Goal: Task Accomplishment & Management: Complete application form

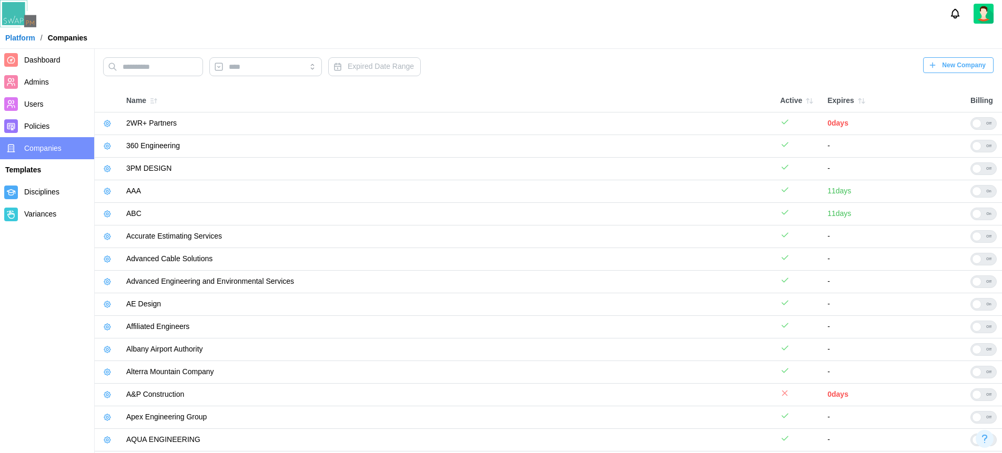
click at [107, 123] on icon "button" at bounding box center [107, 124] width 2 height 2
click at [107, 195] on icon "button" at bounding box center [107, 191] width 8 height 8
click at [106, 194] on icon "button" at bounding box center [107, 191] width 8 height 8
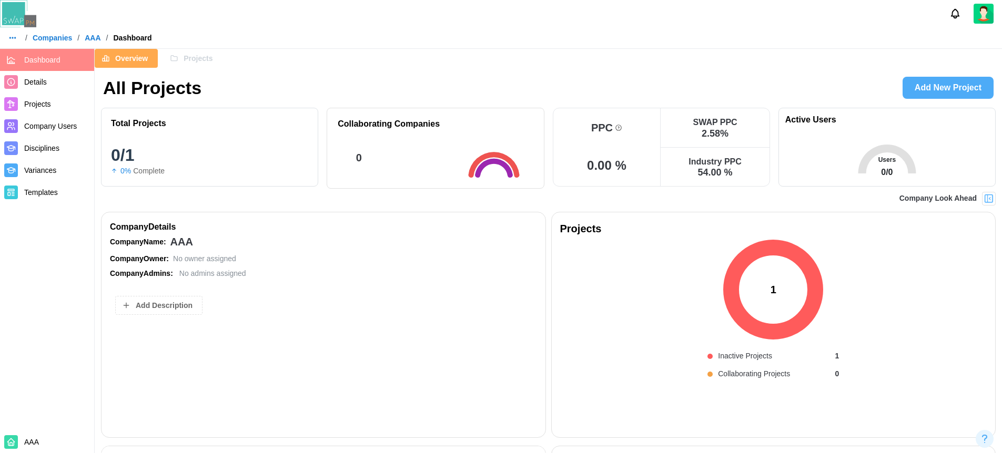
click at [43, 93] on link "Projects" at bounding box center [47, 104] width 94 height 22
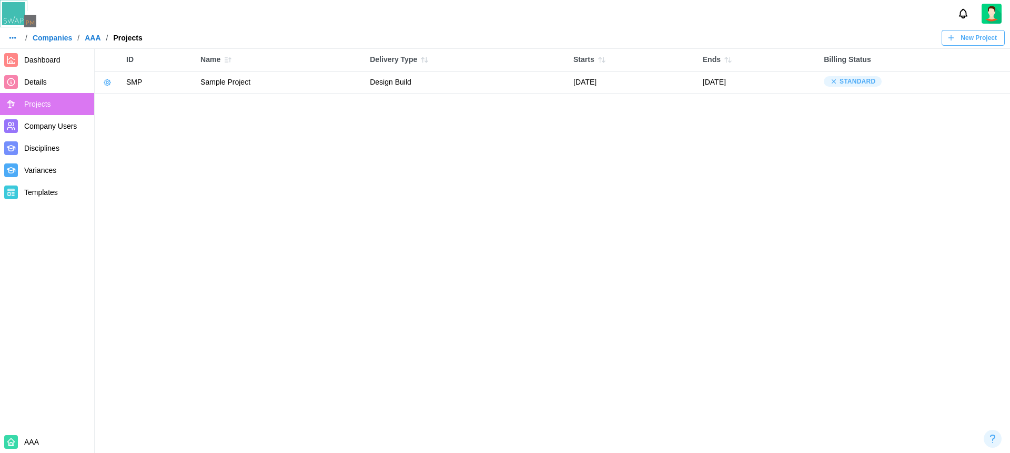
click at [968, 35] on span "New Project" at bounding box center [979, 38] width 36 height 15
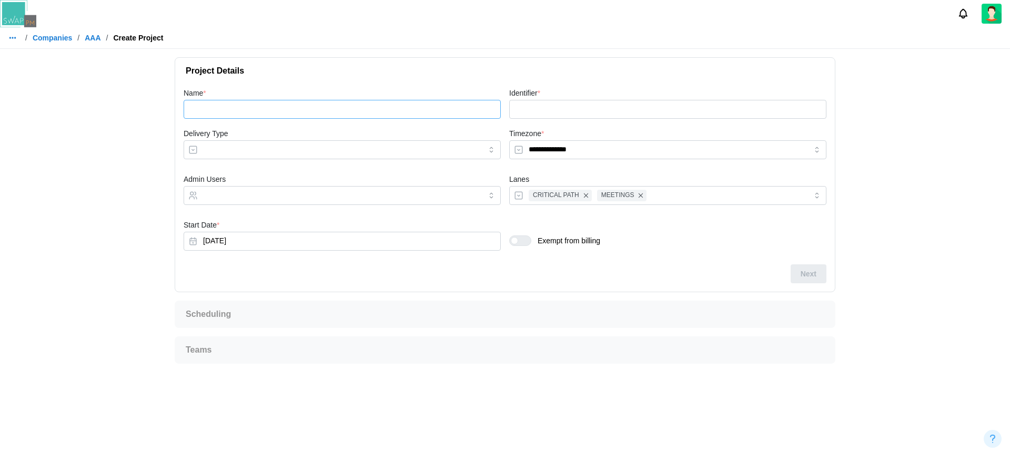
click at [289, 103] on input "Name *" at bounding box center [342, 109] width 317 height 19
type input "*"
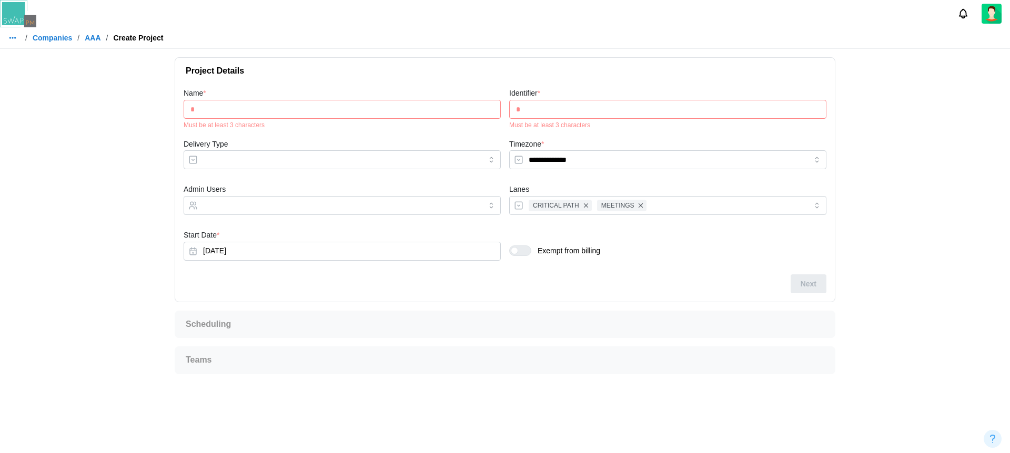
type input "**"
type input "***"
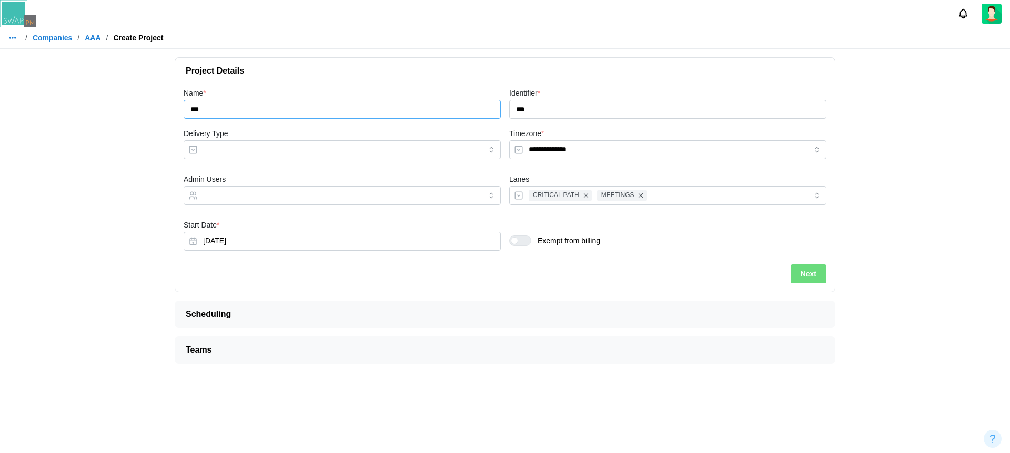
type input "**"
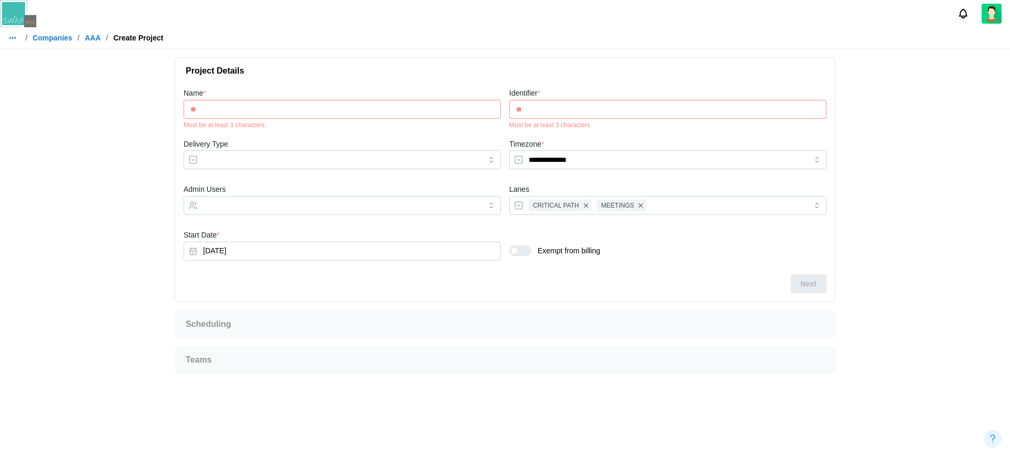
type input "***"
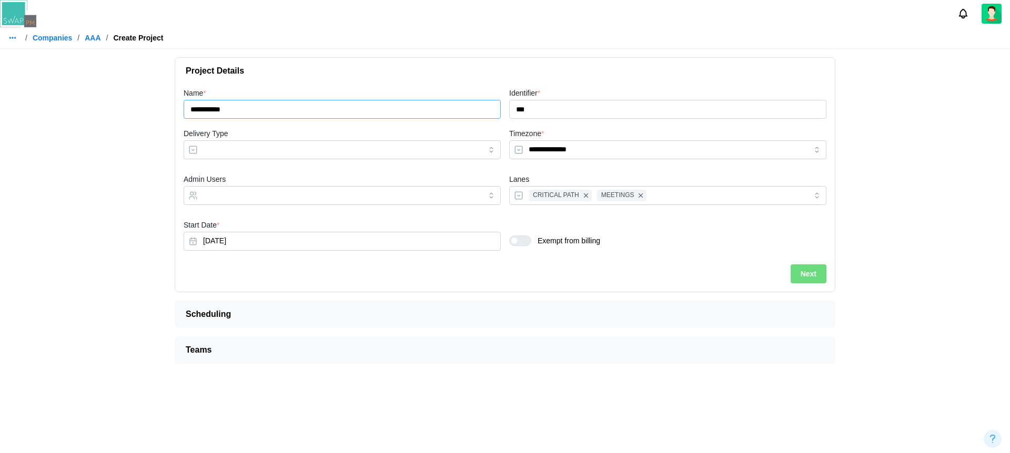
type input "**********"
click at [805, 273] on span "Next" at bounding box center [809, 274] width 16 height 18
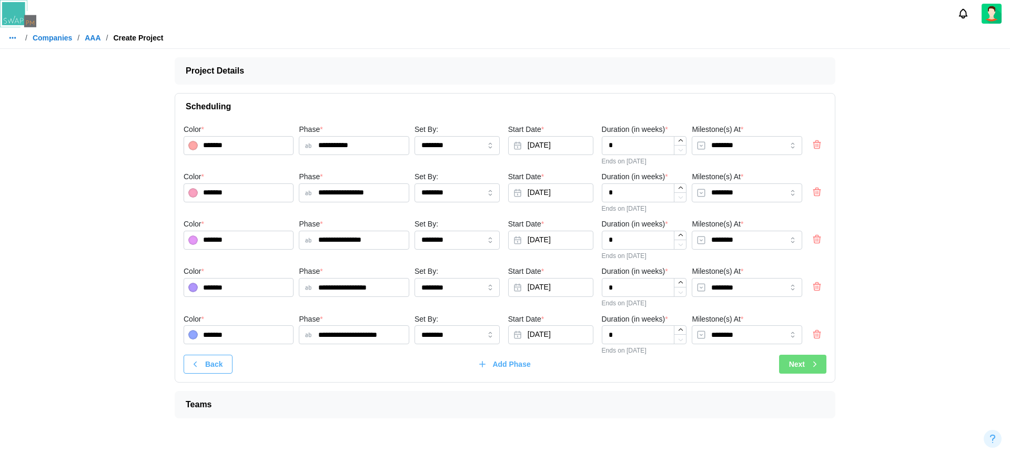
click at [812, 360] on icon "button" at bounding box center [814, 364] width 9 height 9
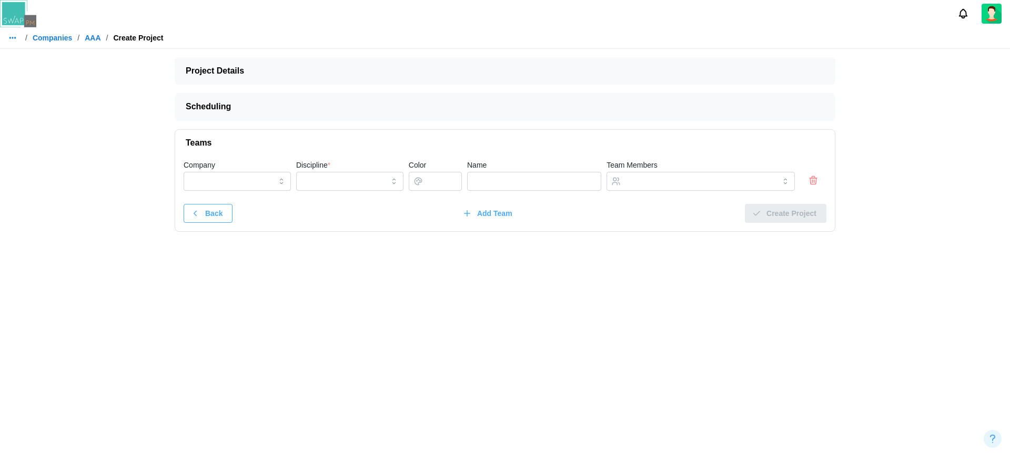
click at [809, 180] on icon "button" at bounding box center [813, 180] width 11 height 13
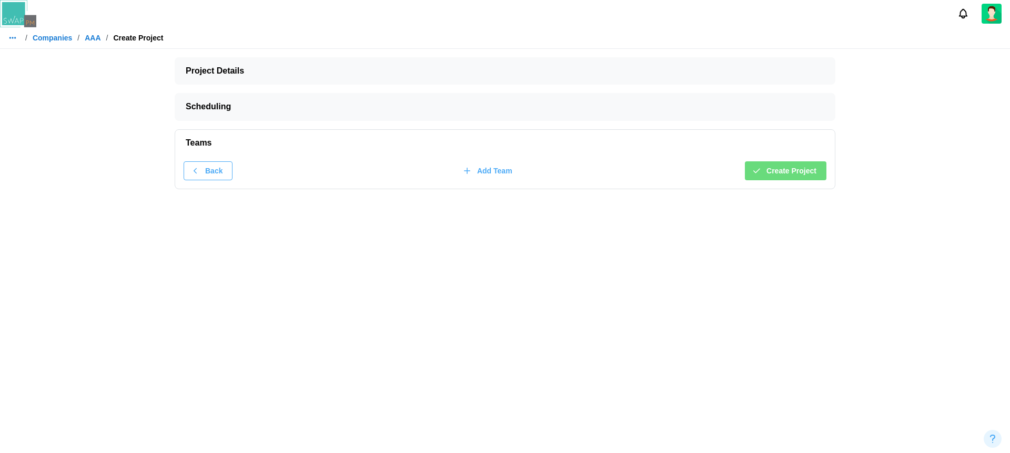
click at [793, 166] on span "Create Project" at bounding box center [791, 171] width 50 height 18
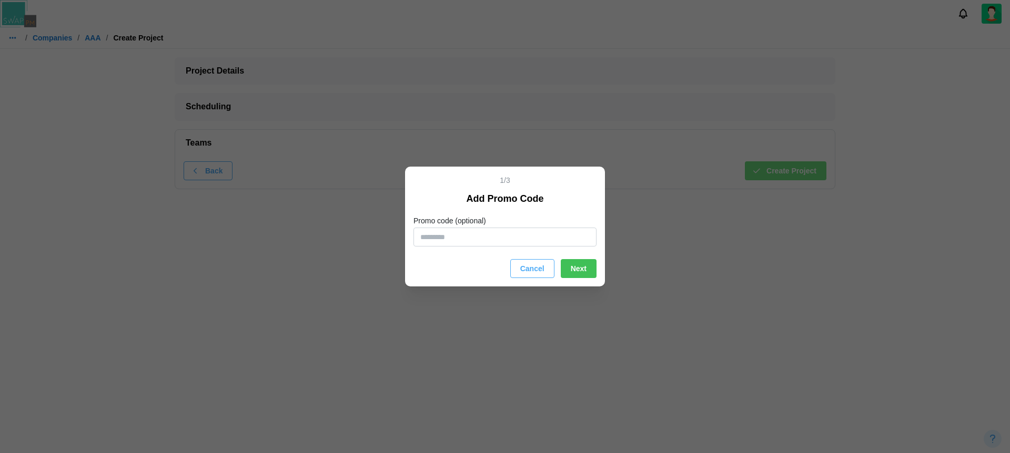
click at [546, 265] on button "Cancel" at bounding box center [532, 268] width 44 height 19
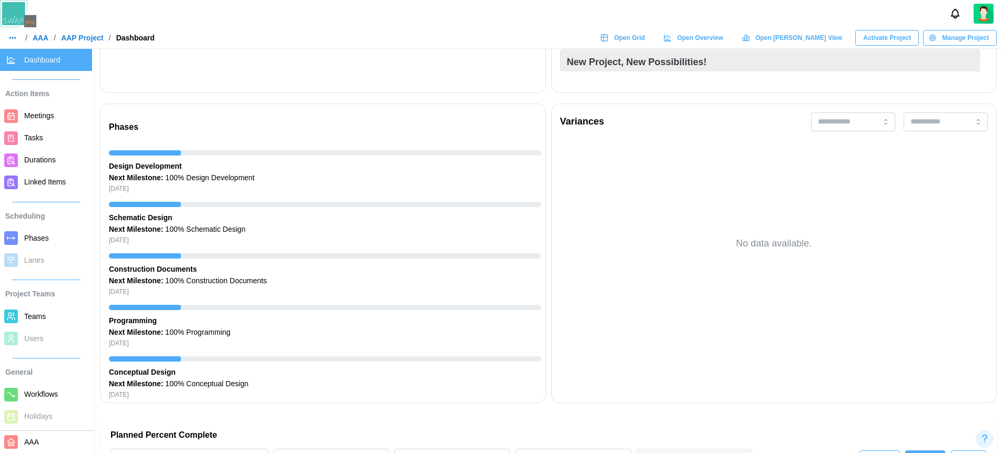
scroll to position [5, 0]
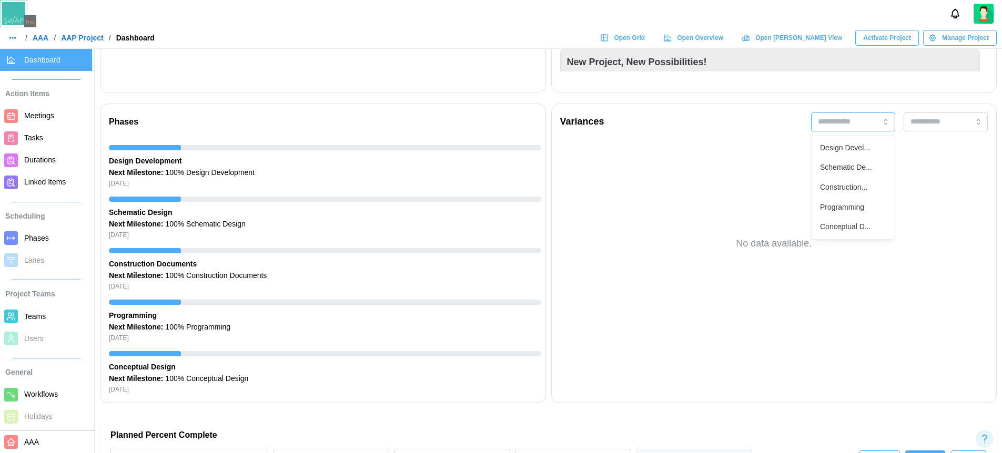
click at [855, 127] on input "search" at bounding box center [853, 122] width 84 height 19
click at [964, 123] on input "search" at bounding box center [946, 122] width 84 height 19
click at [957, 123] on input "search" at bounding box center [946, 122] width 84 height 19
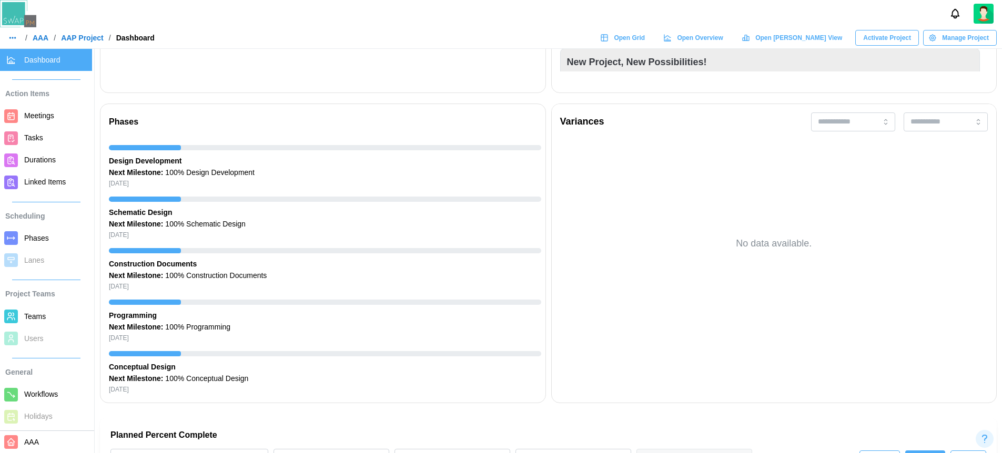
click at [661, 115] on div "Variances" at bounding box center [774, 122] width 428 height 19
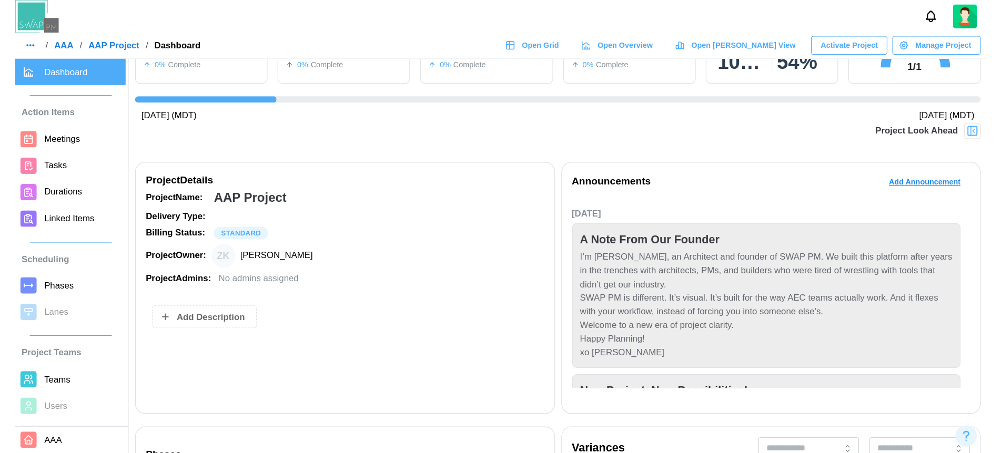
scroll to position [0, 0]
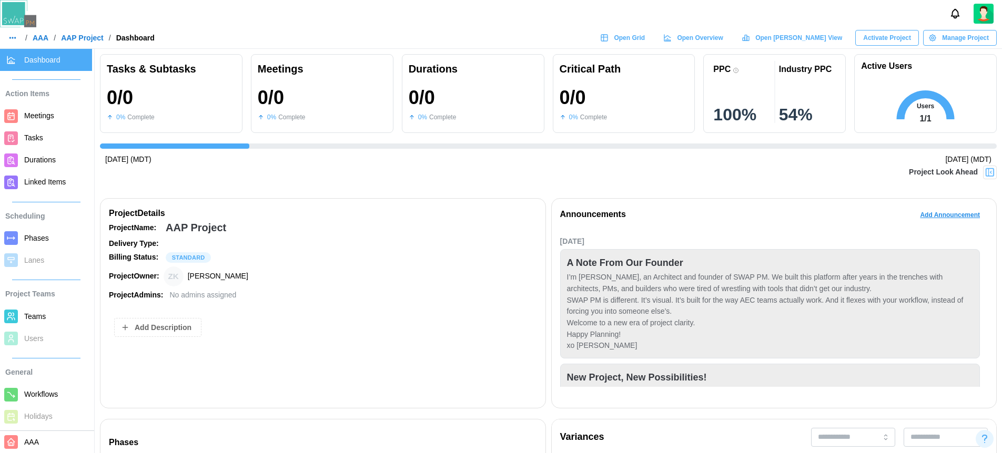
click at [991, 174] on img at bounding box center [990, 172] width 11 height 11
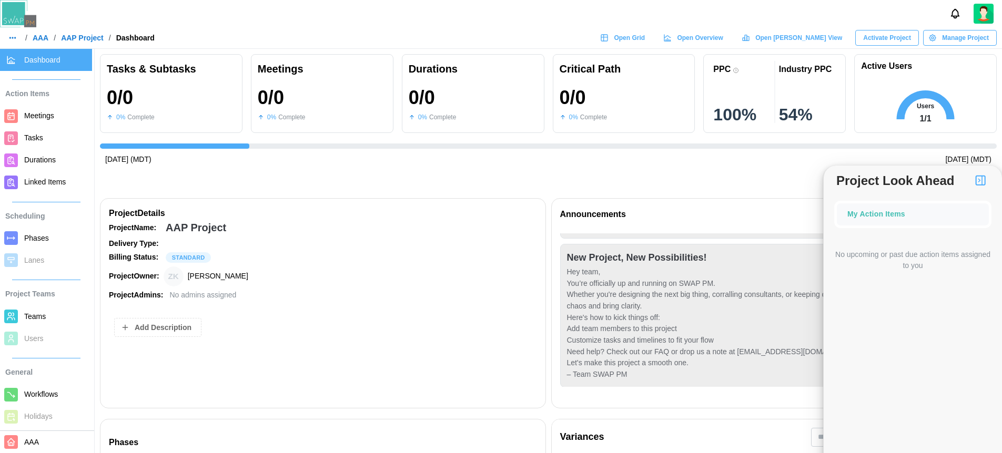
click at [607, 166] on div "Project Look Ahead" at bounding box center [548, 179] width 897 height 26
click at [985, 182] on img "button" at bounding box center [980, 180] width 13 height 13
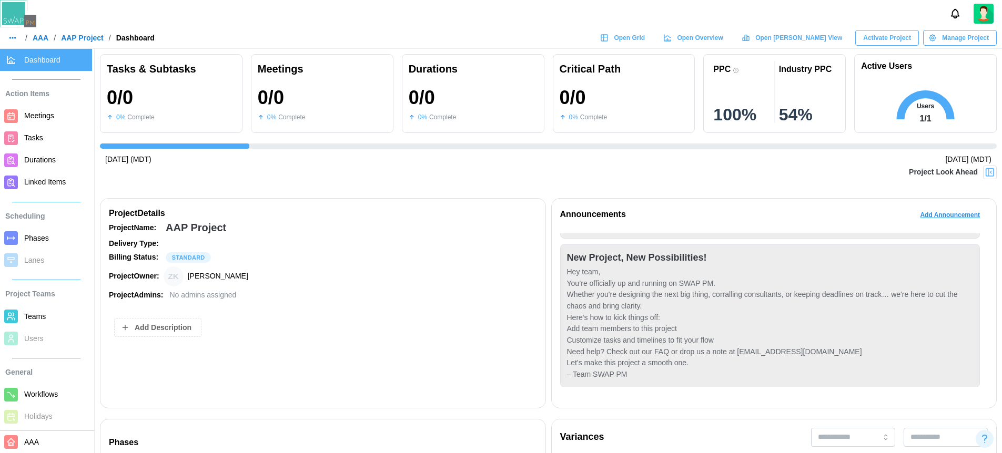
click at [15, 43] on button "button" at bounding box center [12, 38] width 15 height 15
click at [37, 66] on link "Dashboard" at bounding box center [34, 60] width 52 height 22
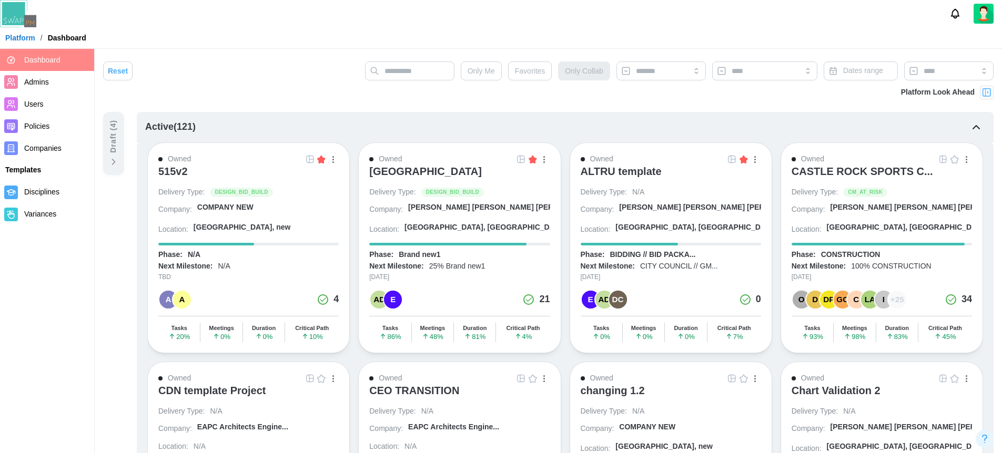
click at [453, 170] on div "[GEOGRAPHIC_DATA]" at bounding box center [425, 171] width 113 height 13
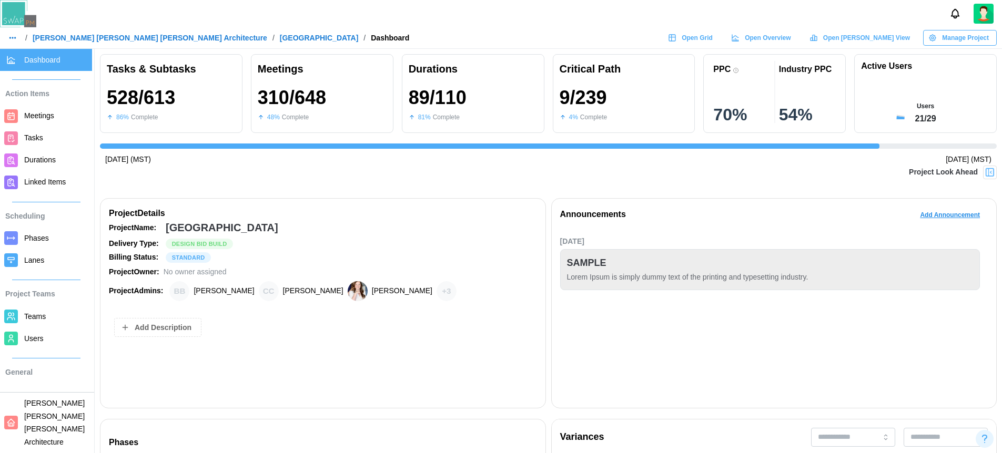
scroll to position [0, 9634]
